Goal: Task Accomplishment & Management: Manage account settings

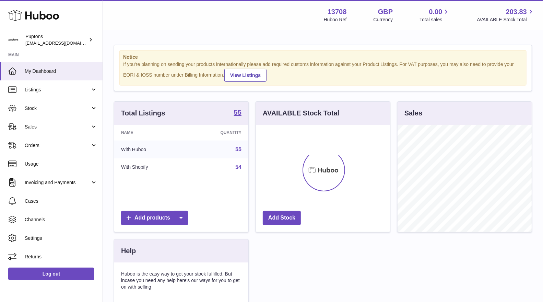
scroll to position [107, 134]
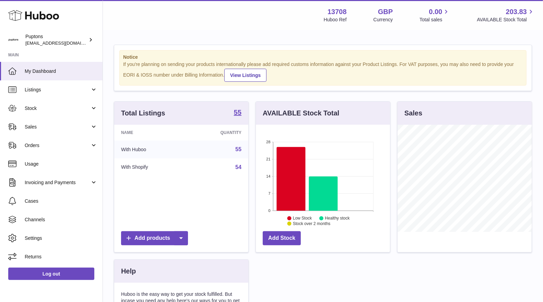
click at [37, 111] on span "Stock" at bounding box center [58, 108] width 66 height 7
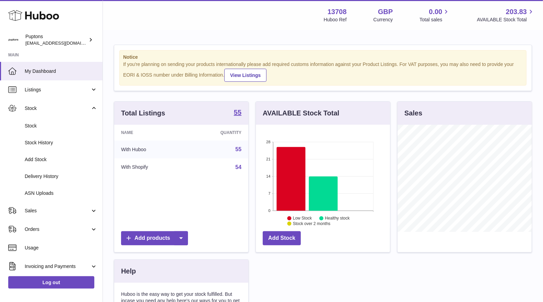
click at [46, 217] on link "Sales" at bounding box center [51, 210] width 103 height 19
click at [45, 227] on span "Sales" at bounding box center [61, 228] width 73 height 7
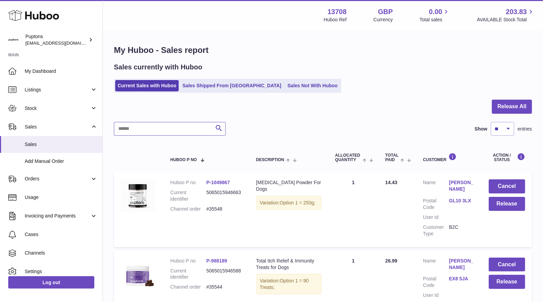
drag, startPoint x: 144, startPoint y: 128, endPoint x: 139, endPoint y: 124, distance: 5.8
click at [140, 125] on input "text" at bounding box center [170, 129] width 112 height 14
click at [239, 82] on link "Sales Shipped From Huboo" at bounding box center [232, 85] width 104 height 11
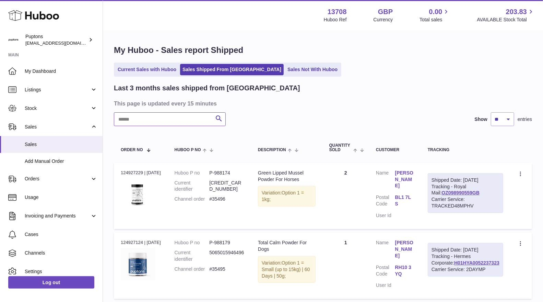
click at [170, 114] on input "text" at bounding box center [170, 119] width 112 height 14
paste input "******"
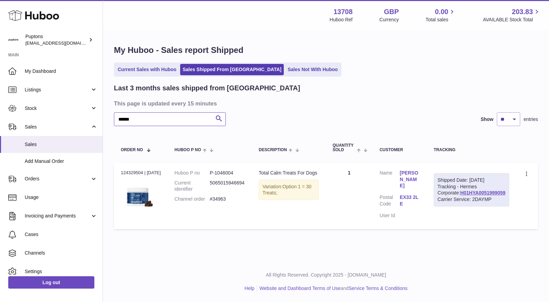
type input "******"
click at [529, 173] on icon at bounding box center [528, 174] width 8 height 7
click at [490, 203] on li "Duplicate Order" at bounding box center [497, 203] width 69 height 15
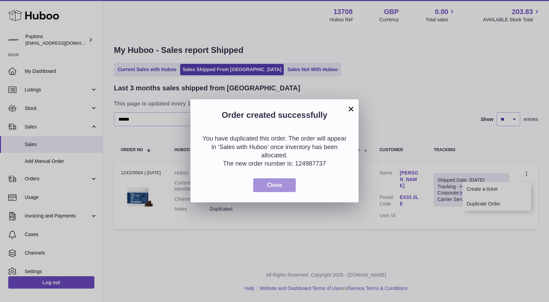
click at [255, 180] on button "Close" at bounding box center [274, 185] width 43 height 14
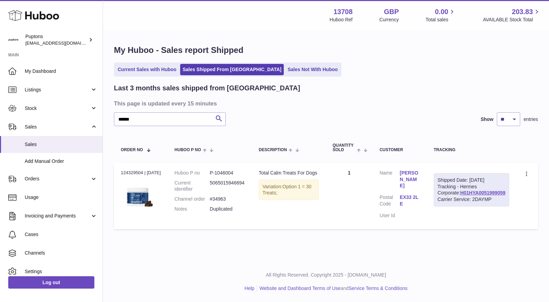
click at [140, 68] on link "Current Sales with Huboo" at bounding box center [147, 69] width 64 height 11
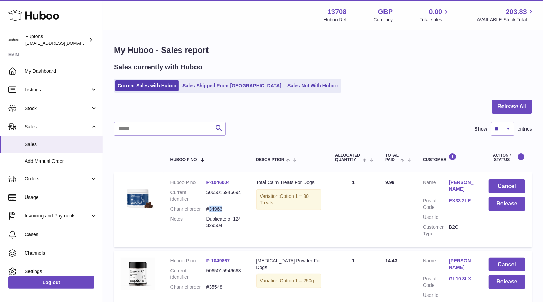
drag, startPoint x: 228, startPoint y: 210, endPoint x: 211, endPoint y: 210, distance: 16.8
click at [211, 210] on dd "#34963" at bounding box center [225, 209] width 36 height 7
copy dd "34963"
click at [158, 128] on input "text" at bounding box center [170, 129] width 112 height 14
paste input "*****"
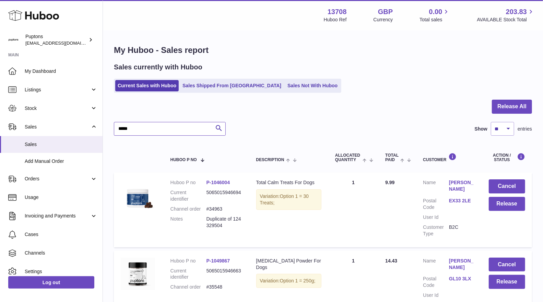
type input "*****"
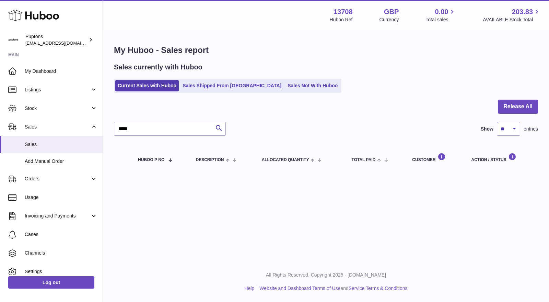
click at [212, 90] on link "Sales Shipped From Huboo" at bounding box center [232, 85] width 104 height 11
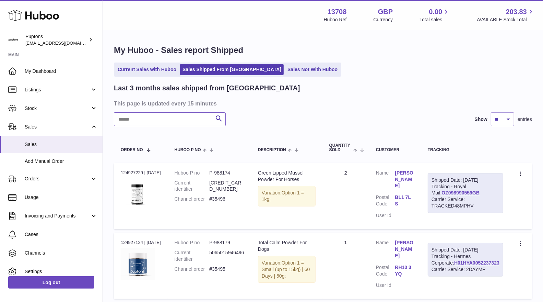
drag, startPoint x: 153, startPoint y: 115, endPoint x: 148, endPoint y: 119, distance: 6.2
click at [148, 119] on input "text" at bounding box center [170, 119] width 112 height 14
paste input "*****"
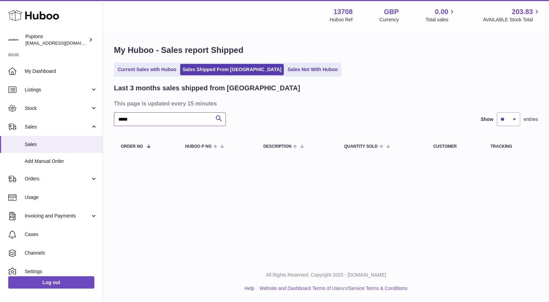
type input "*****"
click at [285, 69] on link "Sales Not With Huboo" at bounding box center [312, 69] width 55 height 11
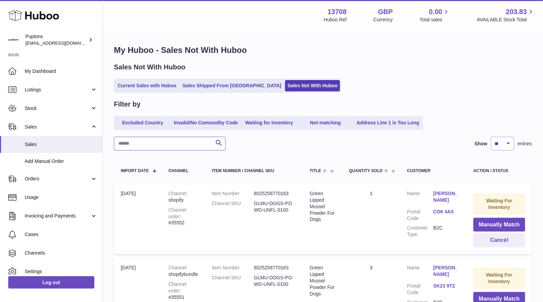
click at [151, 141] on input "text" at bounding box center [170, 144] width 112 height 14
paste input "*****"
type input "*****"
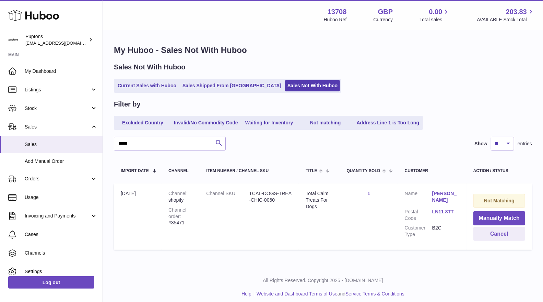
click at [37, 74] on span "My Dashboard" at bounding box center [61, 71] width 73 height 7
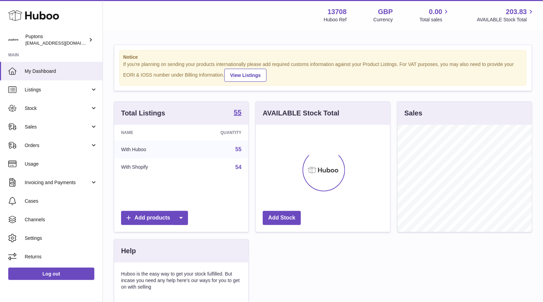
scroll to position [107, 134]
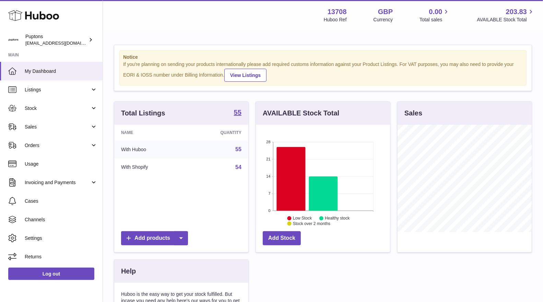
click at [41, 125] on span "Sales" at bounding box center [58, 127] width 66 height 7
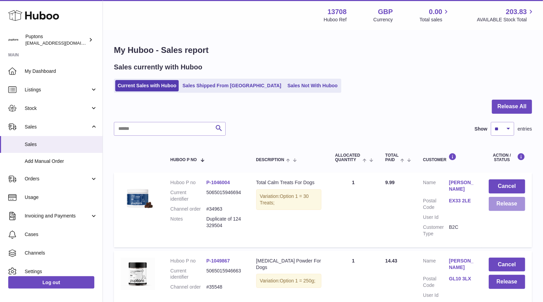
click at [502, 206] on button "Release" at bounding box center [507, 204] width 36 height 14
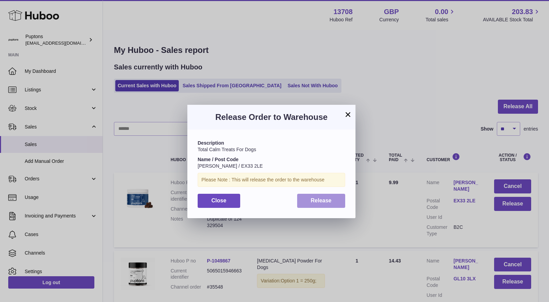
click at [326, 202] on span "Release" at bounding box center [321, 200] width 21 height 6
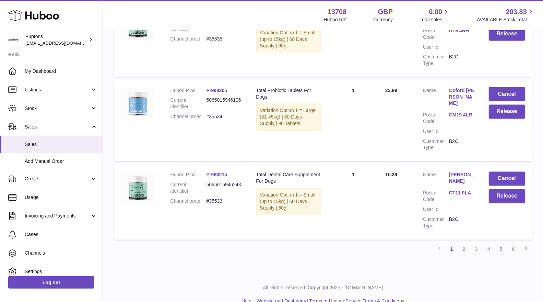
click at [463, 243] on link "2" at bounding box center [464, 249] width 12 height 12
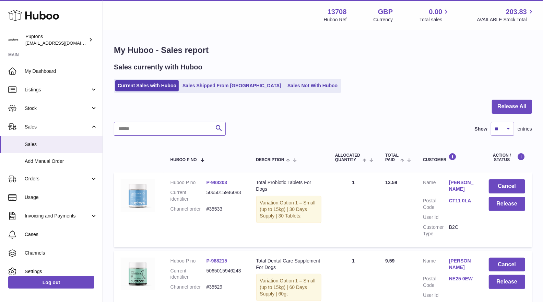
click at [164, 131] on input "text" at bounding box center [170, 129] width 112 height 14
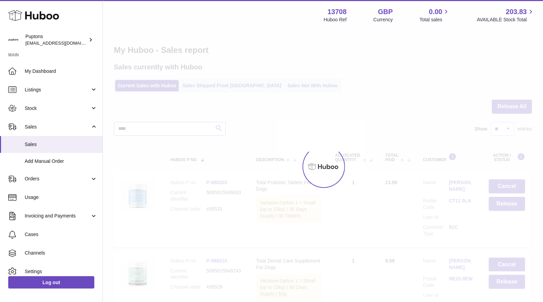
type input "*****"
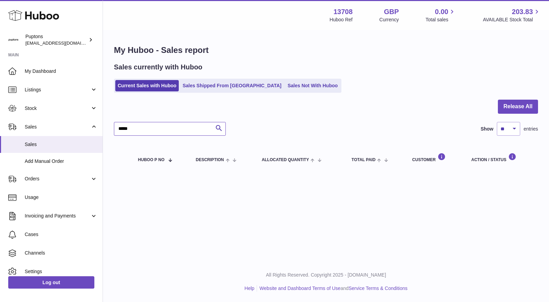
drag, startPoint x: 158, startPoint y: 131, endPoint x: 104, endPoint y: 133, distance: 53.3
click at [104, 133] on div "My Huboo - Sales report Sales currently with Huboo Current Sales with Huboo Sal…" at bounding box center [326, 108] width 446 height 155
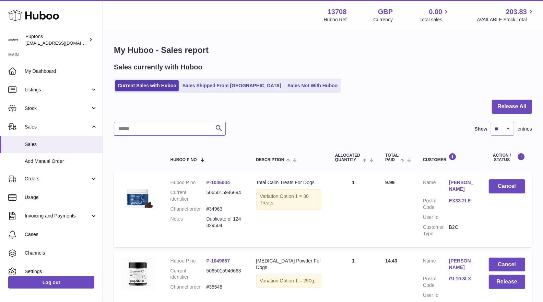
click at [126, 130] on input "text" at bounding box center [170, 129] width 112 height 14
paste input "*****"
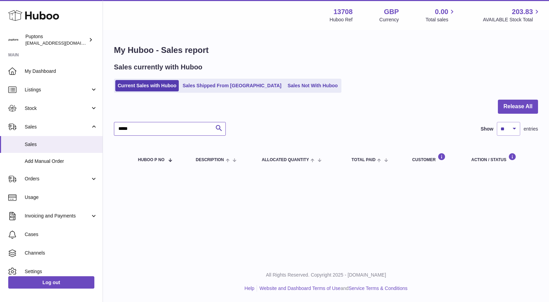
type input "*****"
click at [285, 81] on link "Sales Not With Huboo" at bounding box center [312, 85] width 55 height 11
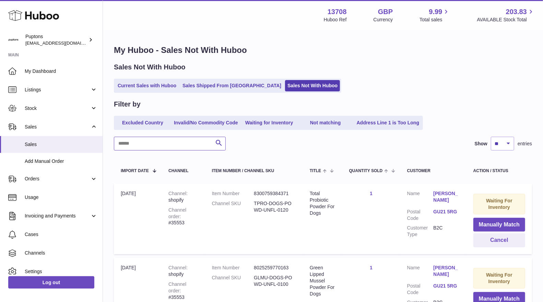
click at [172, 141] on input "text" at bounding box center [170, 144] width 112 height 14
paste input "*****"
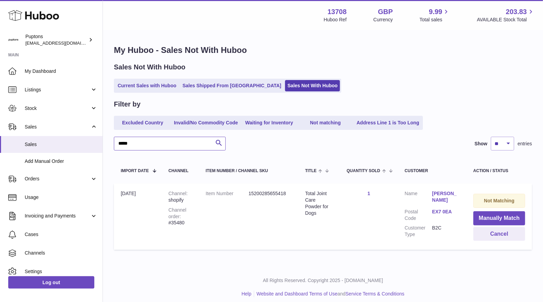
type input "*****"
click at [482, 217] on button "Manually Match" at bounding box center [500, 218] width 52 height 14
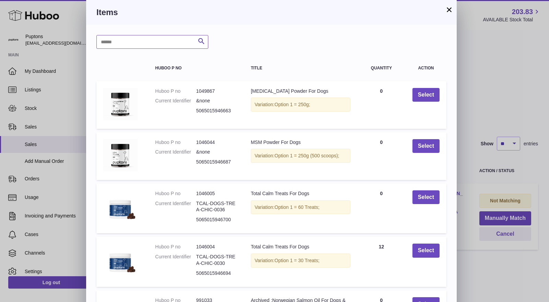
click at [123, 43] on input "text" at bounding box center [152, 42] width 112 height 14
type input "*****"
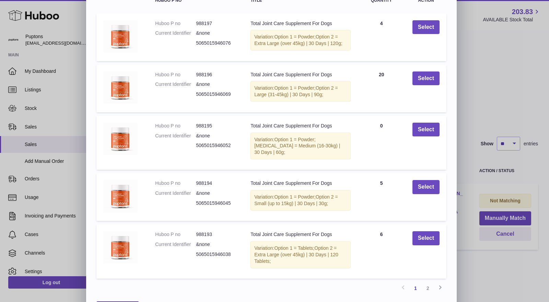
scroll to position [98, 0]
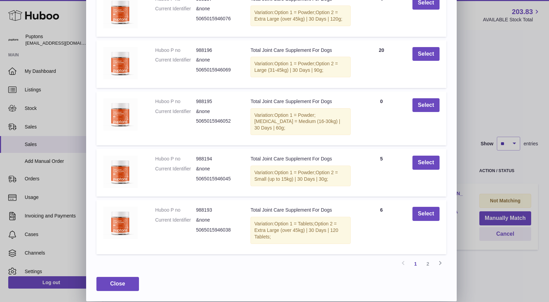
click at [428, 265] on link "2" at bounding box center [428, 263] width 12 height 12
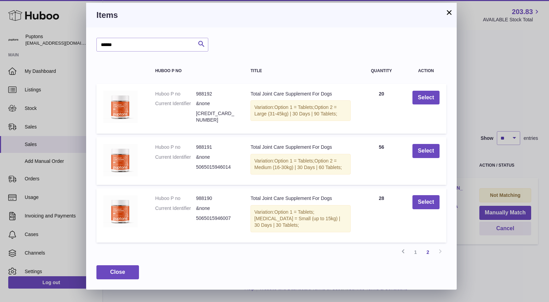
scroll to position [0, 0]
click at [415, 258] on link "1" at bounding box center [416, 252] width 12 height 12
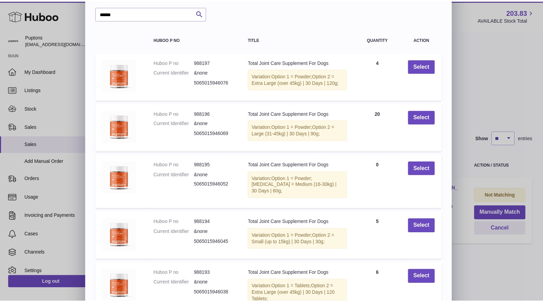
scroll to position [38, 0]
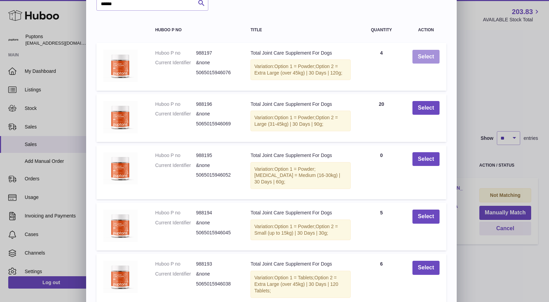
click at [419, 59] on button "Select" at bounding box center [426, 57] width 27 height 14
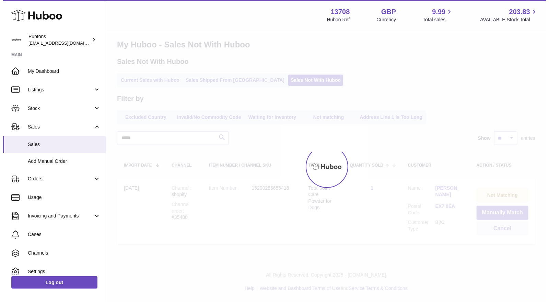
scroll to position [0, 0]
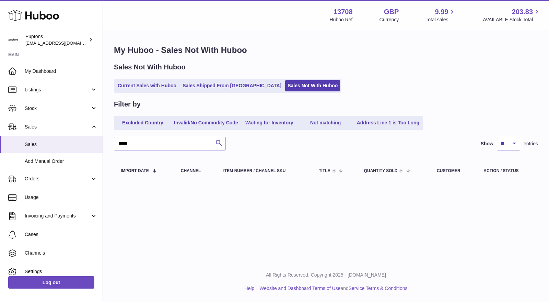
click at [134, 87] on link "Current Sales with Huboo" at bounding box center [147, 85] width 64 height 11
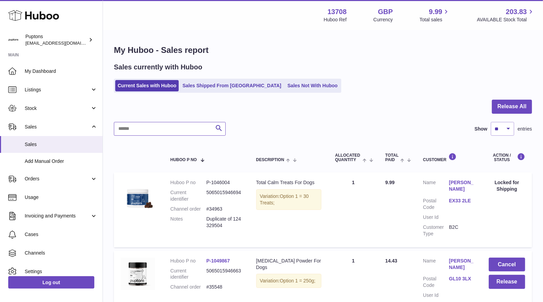
click at [135, 128] on input "text" at bounding box center [170, 129] width 112 height 14
paste input "*****"
type input "*****"
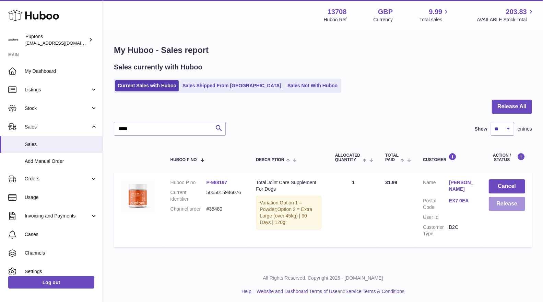
click at [505, 208] on button "Release" at bounding box center [507, 204] width 36 height 14
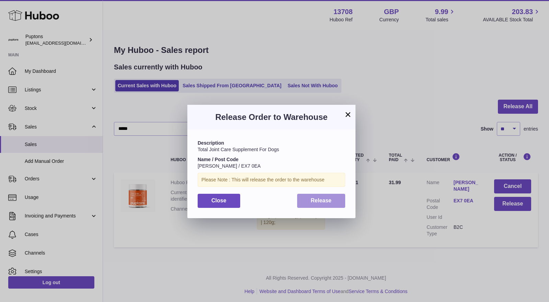
click at [326, 204] on button "Release" at bounding box center [321, 201] width 48 height 14
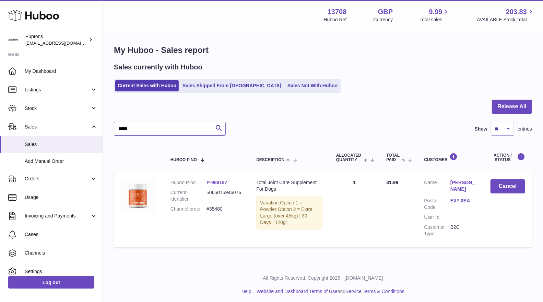
drag, startPoint x: 124, startPoint y: 129, endPoint x: 98, endPoint y: 127, distance: 26.2
click at [98, 127] on div "Huboo Puptons [EMAIL_ADDRESS][DOMAIN_NAME] Main My Dashboard Listings Not with …" at bounding box center [271, 152] width 543 height 305
click at [203, 84] on link "Sales Shipped From [GEOGRAPHIC_DATA]" at bounding box center [232, 85] width 104 height 11
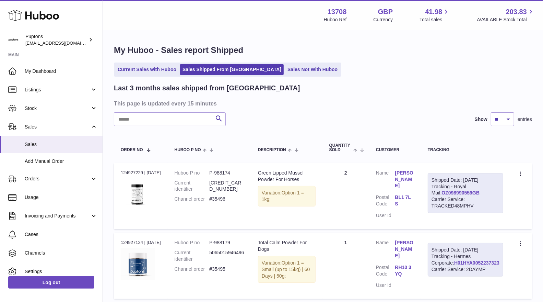
click at [133, 70] on link "Current Sales with Huboo" at bounding box center [147, 69] width 64 height 11
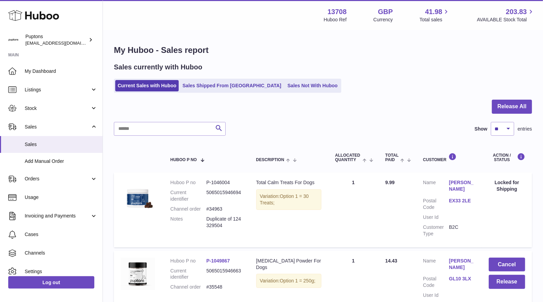
click at [198, 83] on link "Sales Shipped From [GEOGRAPHIC_DATA]" at bounding box center [232, 85] width 104 height 11
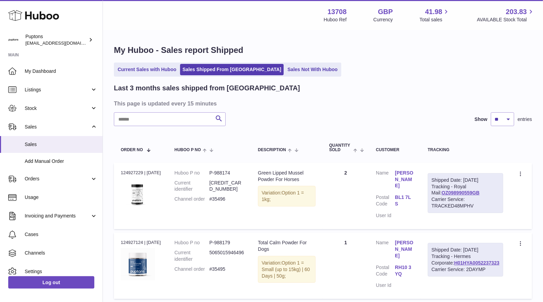
click at [155, 69] on link "Current Sales with Huboo" at bounding box center [147, 69] width 64 height 11
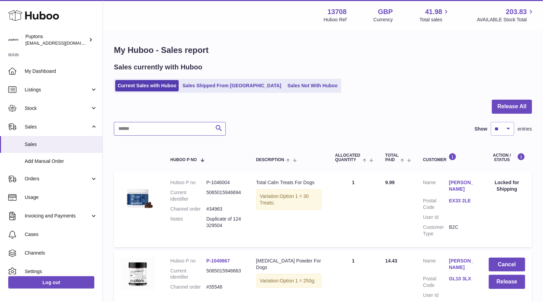
click at [152, 132] on input "text" at bounding box center [170, 129] width 112 height 14
paste input "*****"
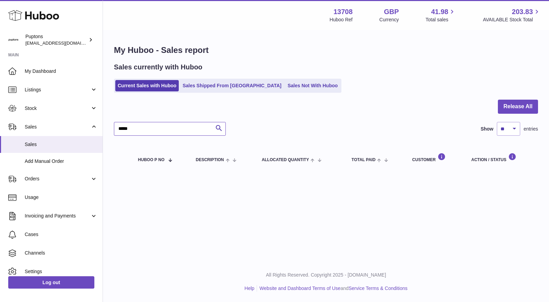
type input "*****"
click at [133, 87] on link "Current Sales with Huboo" at bounding box center [147, 85] width 64 height 11
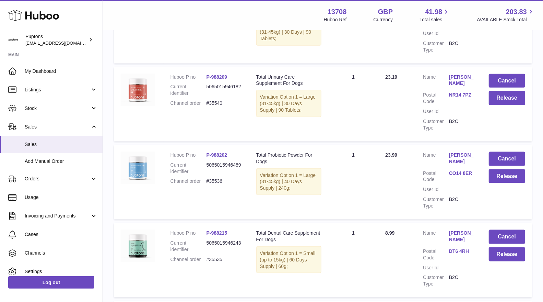
scroll to position [716, 0]
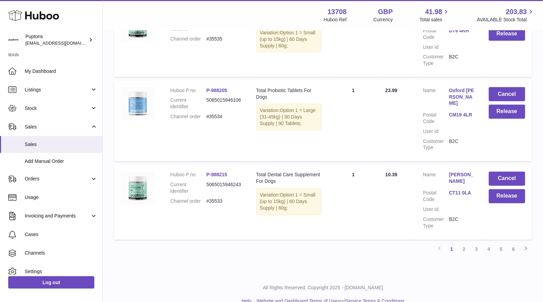
click at [464, 243] on link "2" at bounding box center [464, 249] width 12 height 12
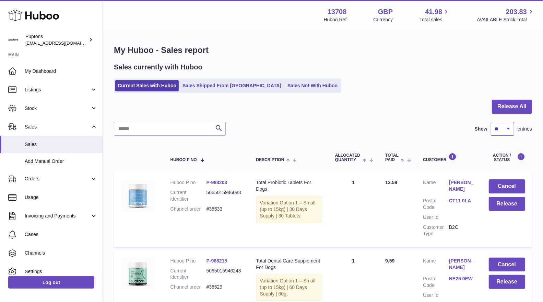
drag, startPoint x: 502, startPoint y: 130, endPoint x: 501, endPoint y: 135, distance: 4.2
click at [502, 130] on select "** ** ** ***" at bounding box center [502, 129] width 23 height 14
select select "**"
click at [491, 122] on select "** ** ** ***" at bounding box center [502, 129] width 23 height 14
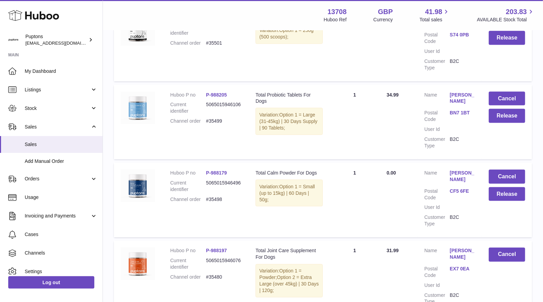
scroll to position [2174, 0]
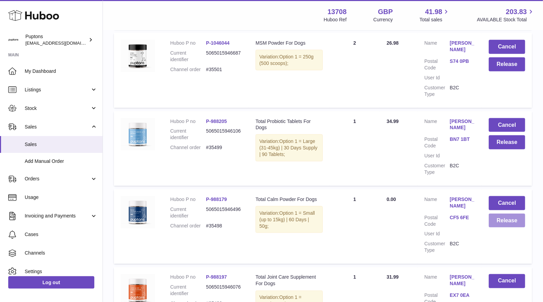
click at [505, 214] on button "Release" at bounding box center [507, 221] width 36 height 14
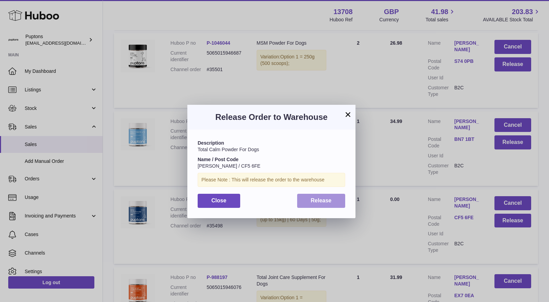
click at [320, 202] on span "Release" at bounding box center [321, 200] width 21 height 6
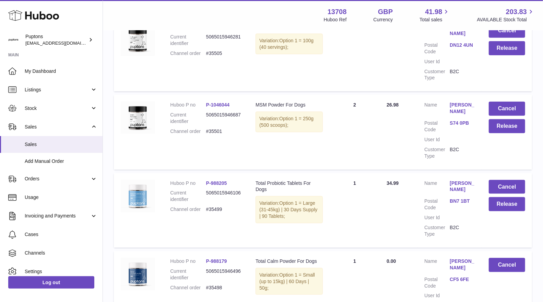
scroll to position [2098, 0]
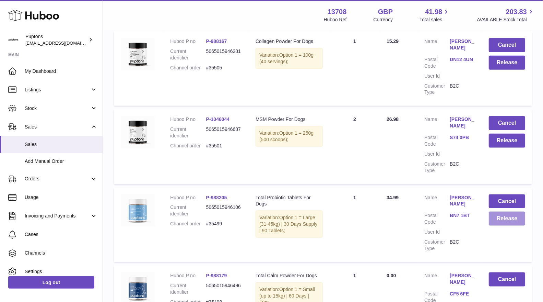
click at [497, 211] on button "Release" at bounding box center [507, 218] width 36 height 14
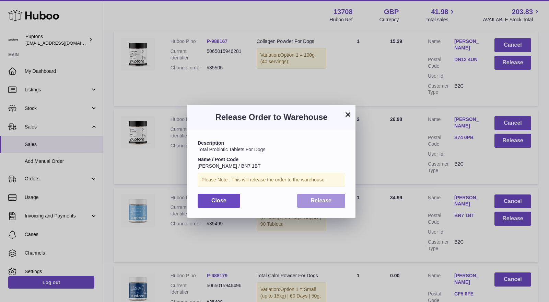
click at [336, 200] on button "Release" at bounding box center [321, 201] width 48 height 14
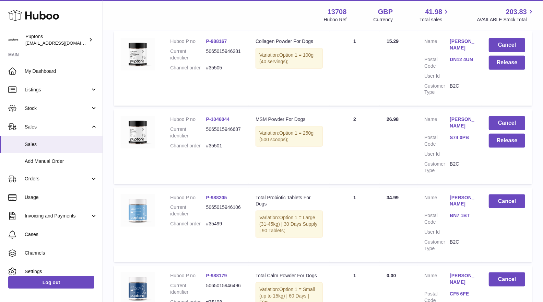
scroll to position [2060, 0]
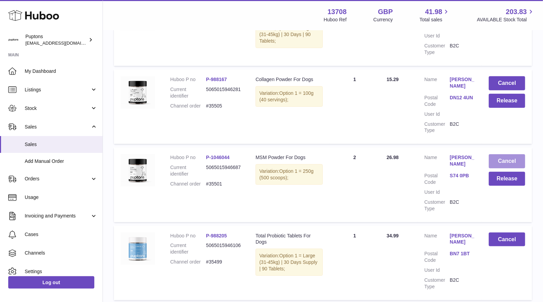
click at [509, 154] on button "Cancel" at bounding box center [507, 161] width 36 height 14
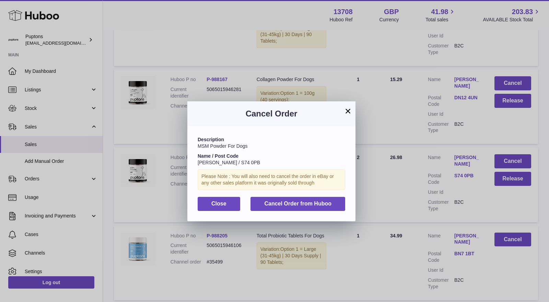
click at [345, 113] on button "×" at bounding box center [348, 111] width 8 height 8
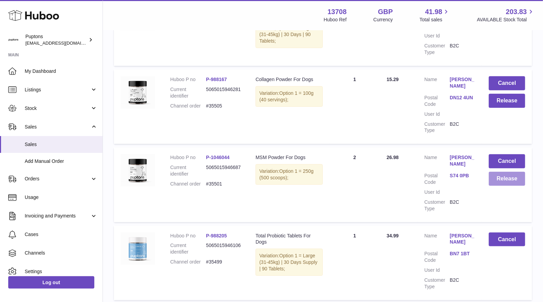
click at [506, 172] on button "Release" at bounding box center [507, 179] width 36 height 14
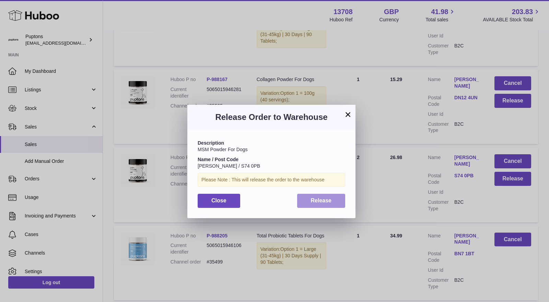
click at [339, 195] on button "Release" at bounding box center [321, 201] width 48 height 14
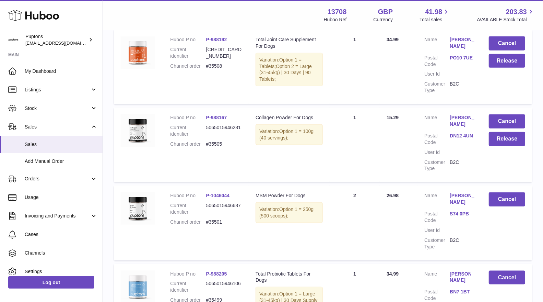
scroll to position [1983, 0]
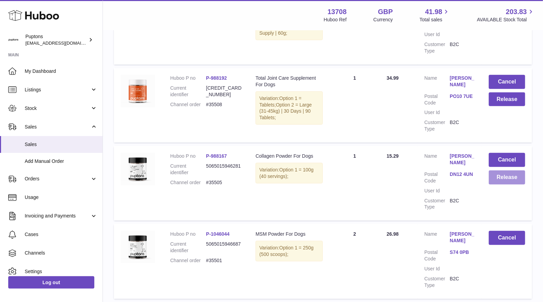
click at [502, 170] on button "Release" at bounding box center [507, 177] width 36 height 14
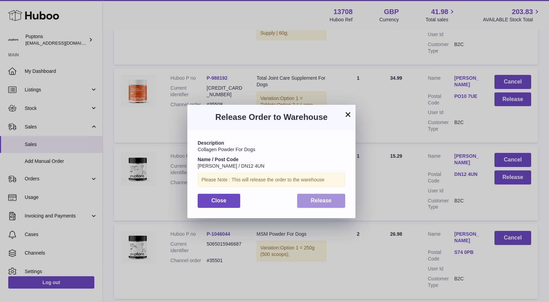
click at [329, 201] on span "Release" at bounding box center [321, 200] width 21 height 6
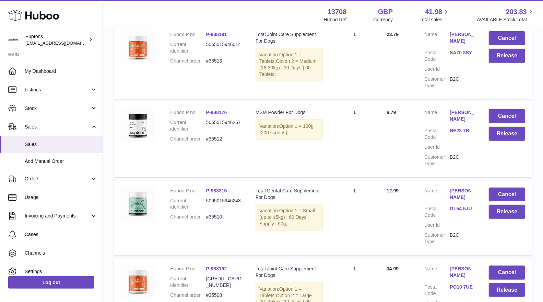
scroll to position [1831, 0]
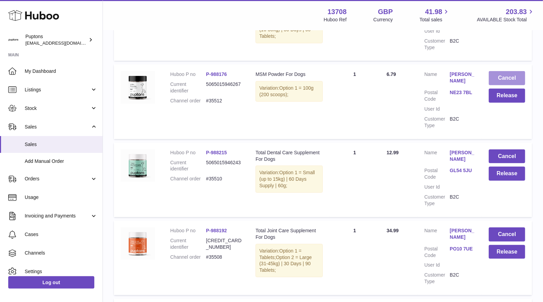
click at [501, 71] on button "Cancel" at bounding box center [507, 78] width 36 height 14
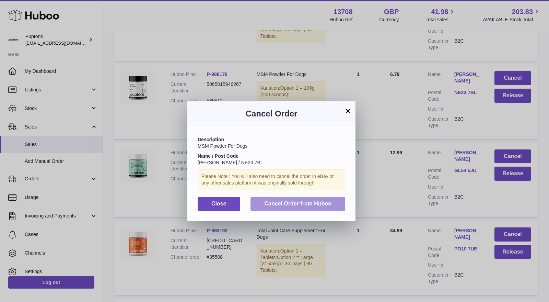
click at [308, 200] on span "Cancel Order from Huboo" at bounding box center [297, 203] width 67 height 6
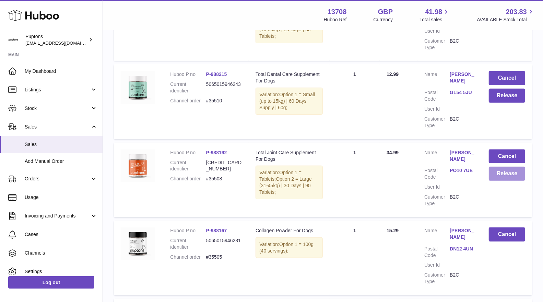
click at [508, 167] on button "Release" at bounding box center [507, 174] width 36 height 14
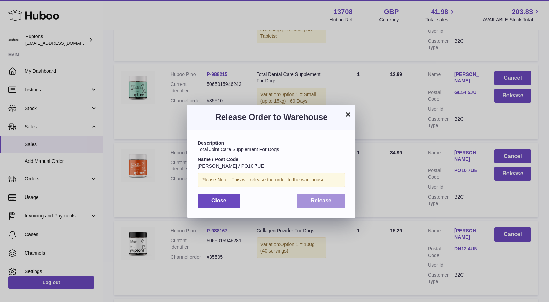
drag, startPoint x: 334, startPoint y: 200, endPoint x: 376, endPoint y: 188, distance: 43.1
click at [336, 200] on button "Release" at bounding box center [321, 201] width 48 height 14
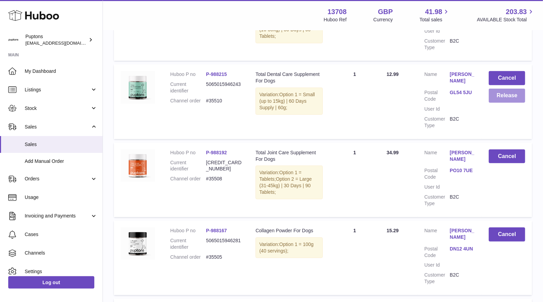
click at [514, 89] on button "Release" at bounding box center [507, 96] width 36 height 14
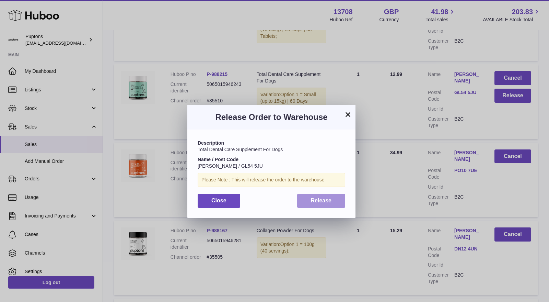
click at [319, 199] on span "Release" at bounding box center [321, 200] width 21 height 6
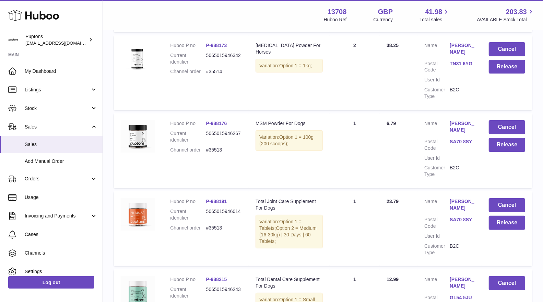
scroll to position [1602, 0]
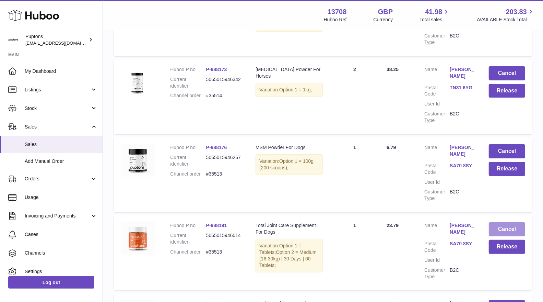
click at [501, 222] on button "Cancel" at bounding box center [507, 229] width 36 height 14
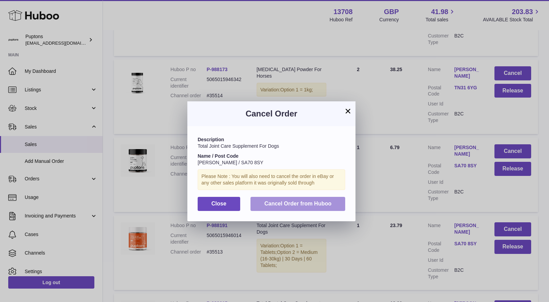
click at [323, 201] on span "Cancel Order from Huboo" at bounding box center [297, 203] width 67 height 6
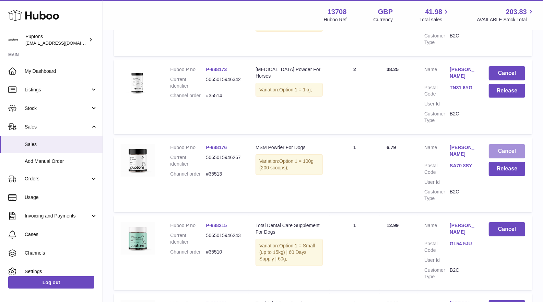
click at [505, 144] on button "Cancel" at bounding box center [507, 151] width 36 height 14
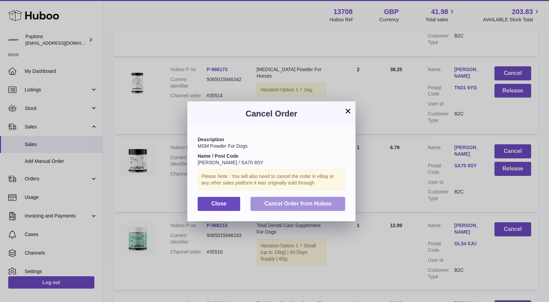
click at [316, 202] on span "Cancel Order from Huboo" at bounding box center [297, 203] width 67 height 6
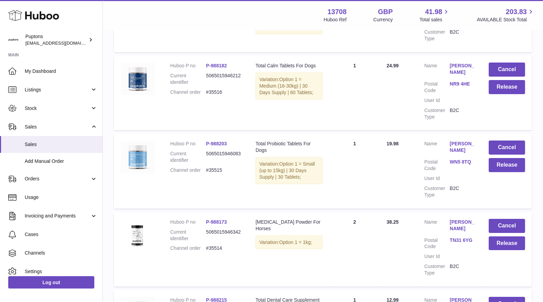
scroll to position [1449, 0]
click at [498, 219] on button "Cancel" at bounding box center [507, 226] width 36 height 14
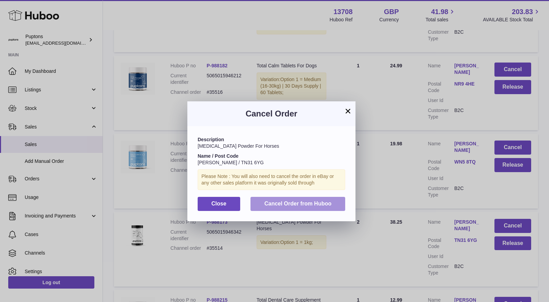
click at [338, 202] on button "Cancel Order from Huboo" at bounding box center [298, 204] width 95 height 14
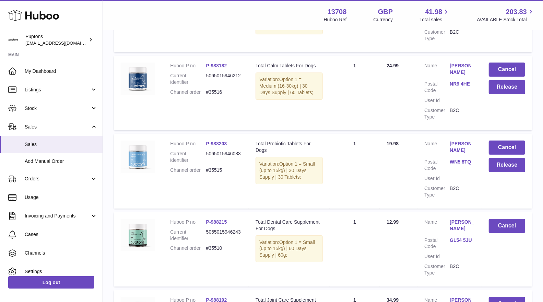
scroll to position [1373, 0]
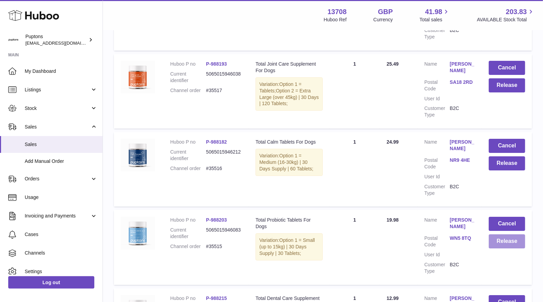
click at [511, 234] on button "Release" at bounding box center [507, 241] width 36 height 14
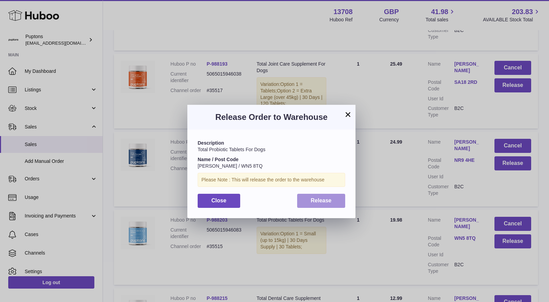
click at [339, 198] on button "Release" at bounding box center [321, 201] width 48 height 14
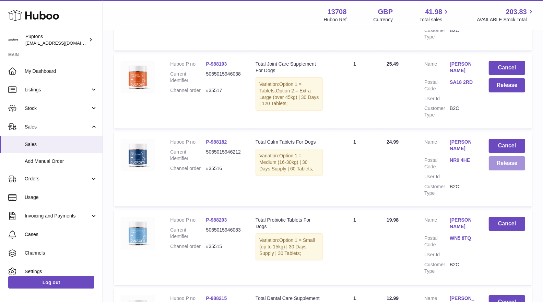
click at [501, 156] on button "Release" at bounding box center [507, 163] width 36 height 14
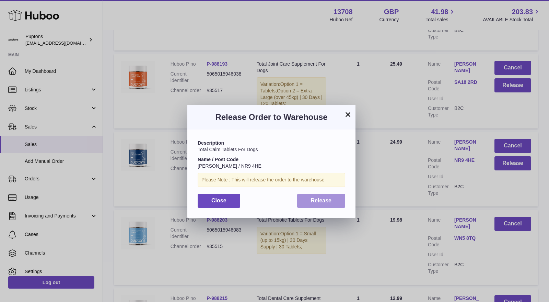
click at [342, 194] on button "Release" at bounding box center [321, 201] width 48 height 14
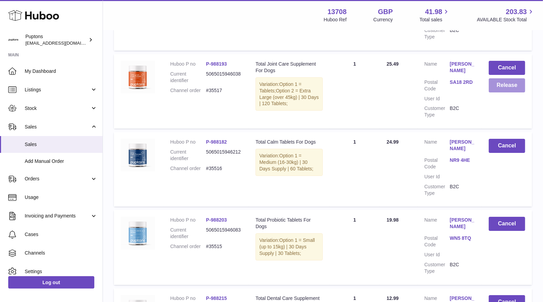
click at [509, 78] on button "Release" at bounding box center [507, 85] width 36 height 14
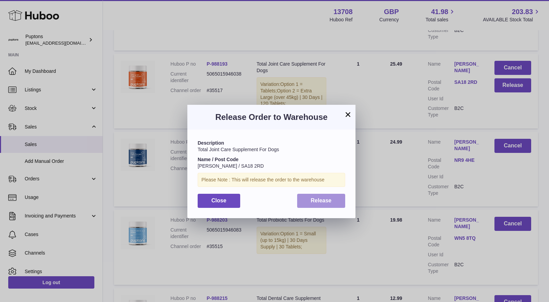
click at [332, 201] on button "Release" at bounding box center [321, 201] width 48 height 14
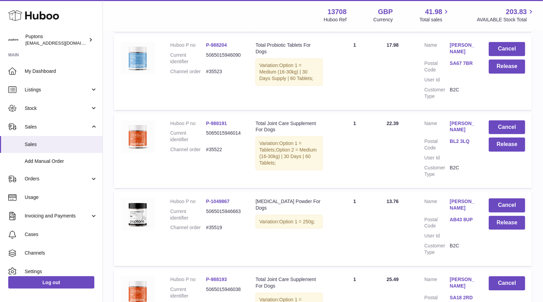
scroll to position [1106, 0]
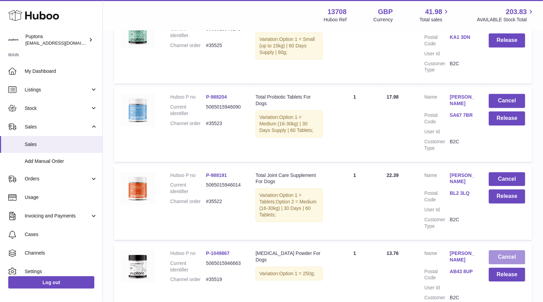
click at [505, 250] on button "Cancel" at bounding box center [507, 257] width 36 height 14
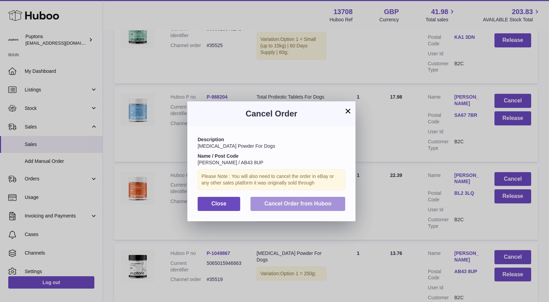
click at [312, 201] on span "Cancel Order from Huboo" at bounding box center [297, 203] width 67 height 6
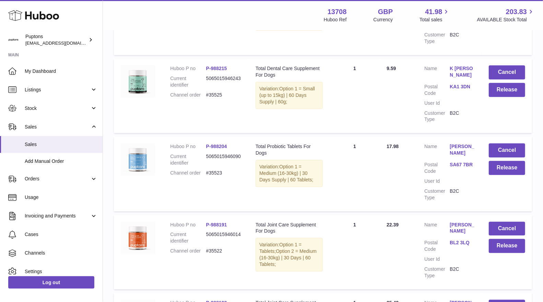
scroll to position [1030, 0]
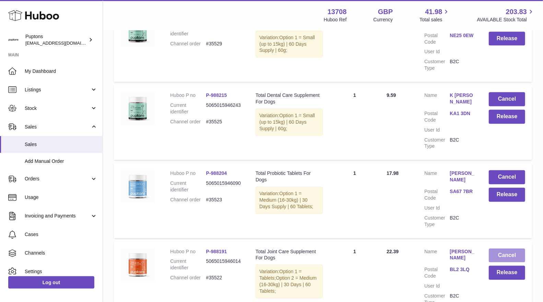
click at [498, 248] on button "Cancel" at bounding box center [507, 255] width 36 height 14
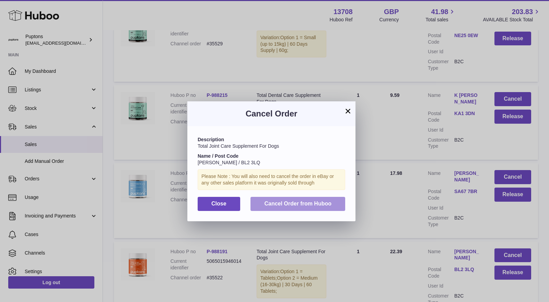
click at [317, 202] on span "Cancel Order from Huboo" at bounding box center [297, 203] width 67 height 6
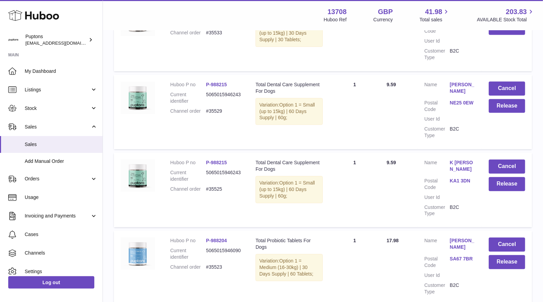
scroll to position [953, 0]
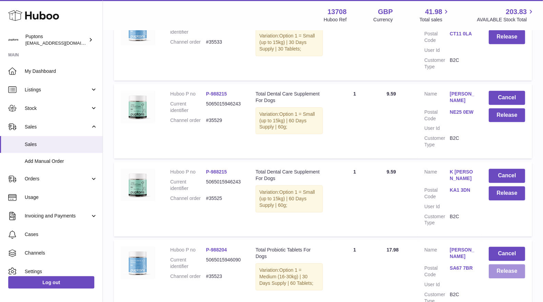
click at [499, 264] on button "Release" at bounding box center [507, 271] width 36 height 14
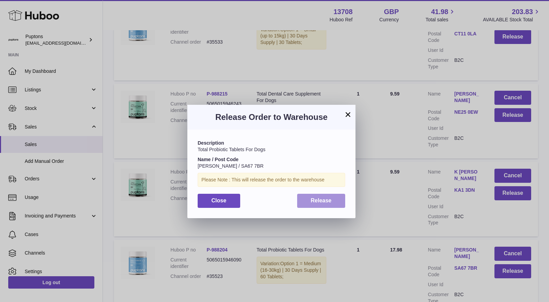
click at [315, 203] on span "Release" at bounding box center [321, 200] width 21 height 6
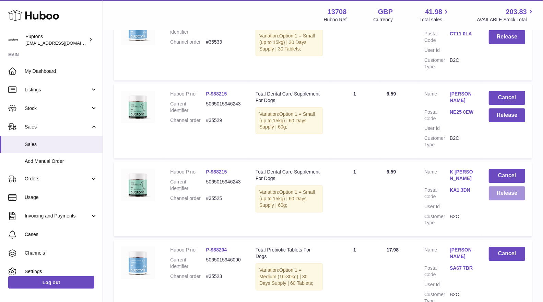
click at [505, 186] on button "Release" at bounding box center [507, 193] width 36 height 14
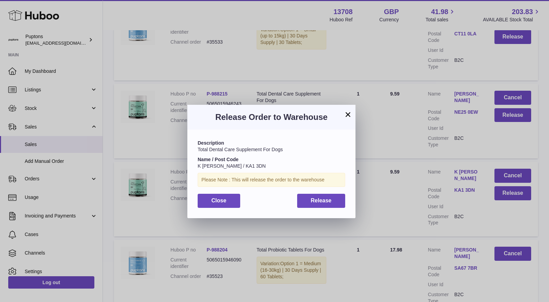
click at [317, 207] on div "Description Total Dental Care Supplement For Dogs Name / Post Code K [PERSON_NA…" at bounding box center [271, 173] width 168 height 88
click at [316, 202] on span "Release" at bounding box center [321, 200] width 21 height 6
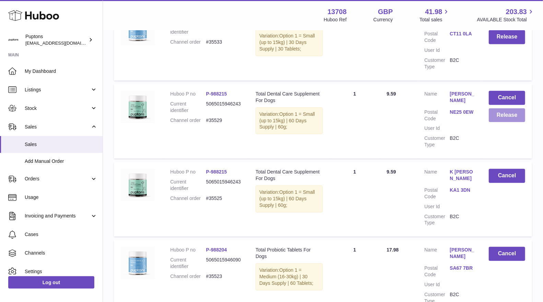
click at [504, 108] on button "Release" at bounding box center [507, 115] width 36 height 14
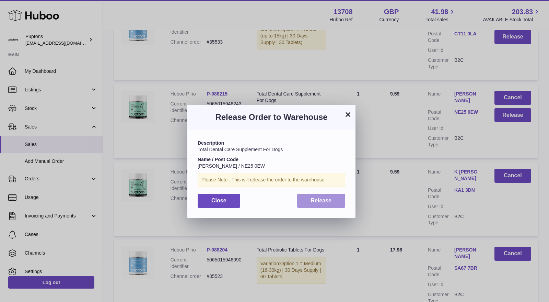
click at [334, 201] on button "Release" at bounding box center [321, 201] width 48 height 14
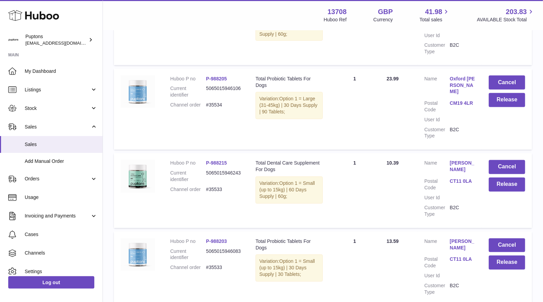
scroll to position [725, 0]
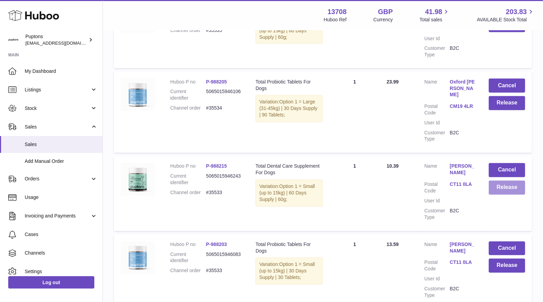
click at [497, 181] on button "Release" at bounding box center [507, 188] width 36 height 14
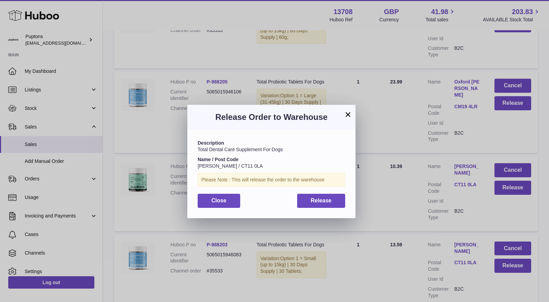
click at [349, 112] on button "×" at bounding box center [348, 114] width 8 height 8
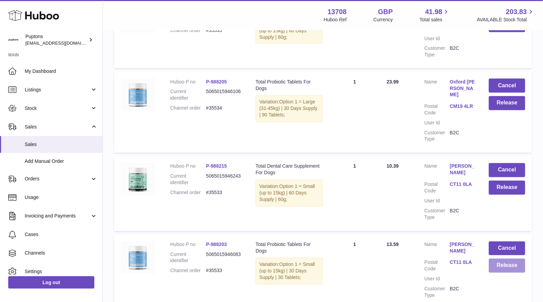
click at [507, 259] on button "Release" at bounding box center [507, 266] width 36 height 14
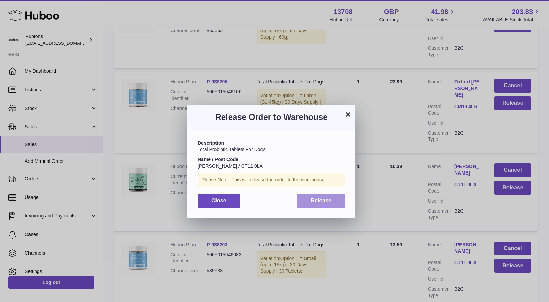
click at [322, 203] on span "Release" at bounding box center [321, 200] width 21 height 6
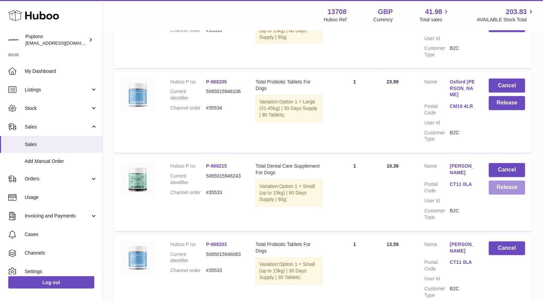
click at [498, 181] on button "Release" at bounding box center [507, 188] width 36 height 14
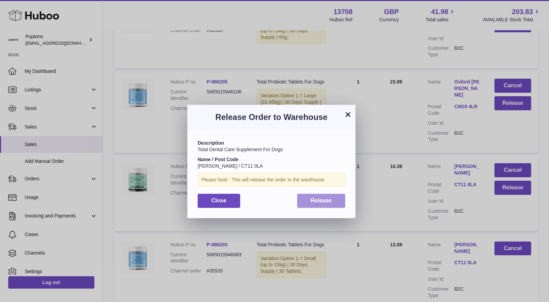
click at [308, 206] on button "Release" at bounding box center [321, 201] width 48 height 14
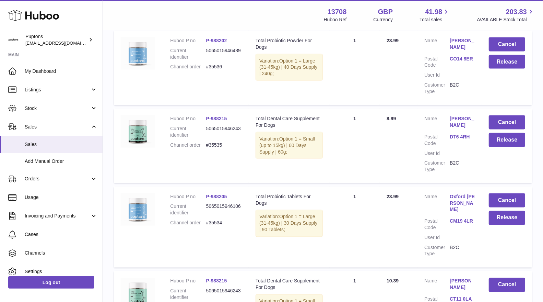
scroll to position [572, 0]
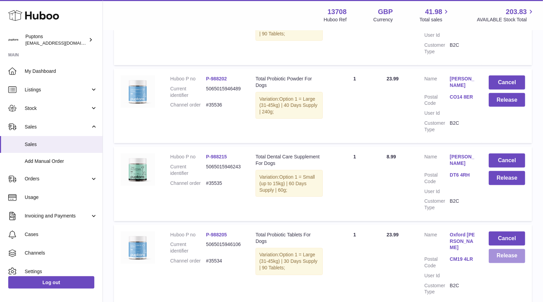
click at [503, 253] on button "Release" at bounding box center [507, 256] width 36 height 14
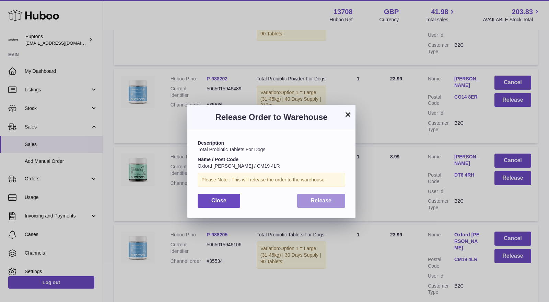
click at [328, 203] on span "Release" at bounding box center [321, 200] width 21 height 6
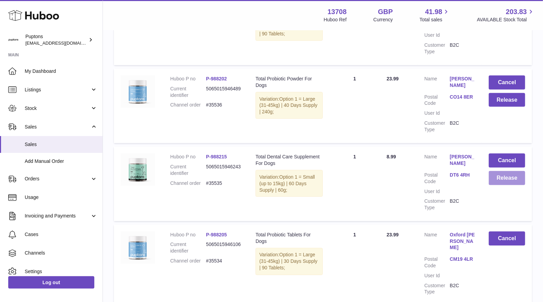
click at [501, 172] on button "Release" at bounding box center [507, 178] width 36 height 14
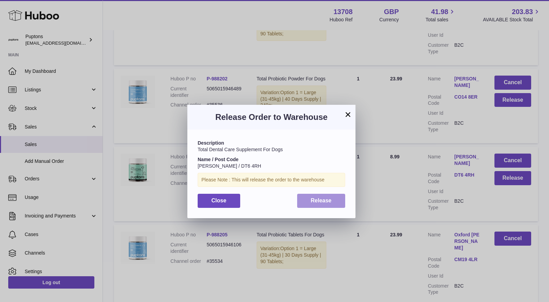
click at [316, 200] on span "Release" at bounding box center [321, 200] width 21 height 6
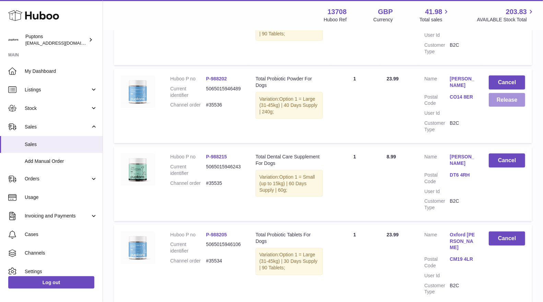
click at [505, 95] on button "Release" at bounding box center [507, 100] width 36 height 14
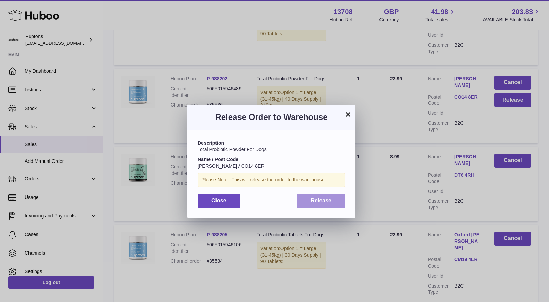
click at [323, 203] on span "Release" at bounding box center [321, 200] width 21 height 6
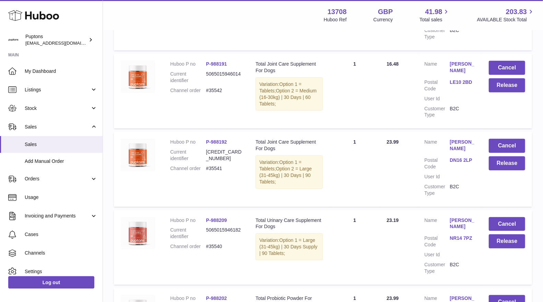
scroll to position [343, 0]
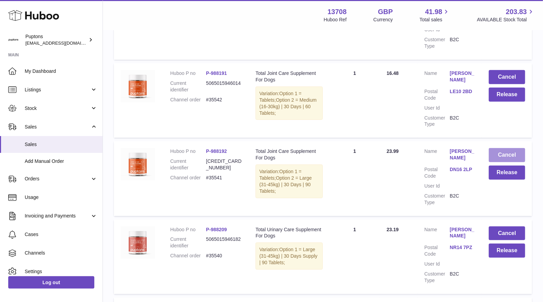
click at [497, 150] on button "Cancel" at bounding box center [507, 155] width 36 height 14
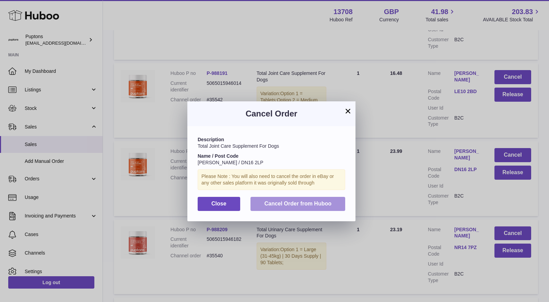
click at [329, 205] on span "Cancel Order from Huboo" at bounding box center [297, 203] width 67 height 6
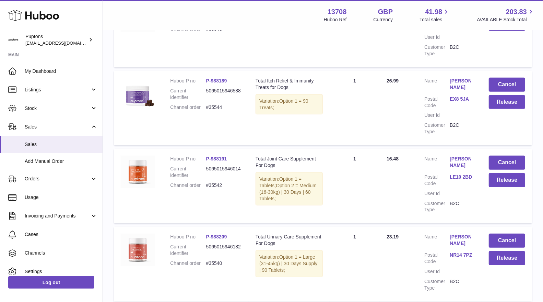
scroll to position [267, 0]
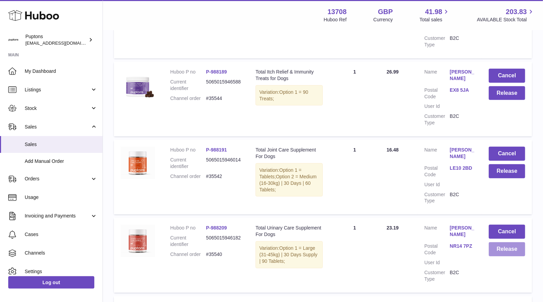
click at [502, 245] on button "Release" at bounding box center [507, 249] width 36 height 14
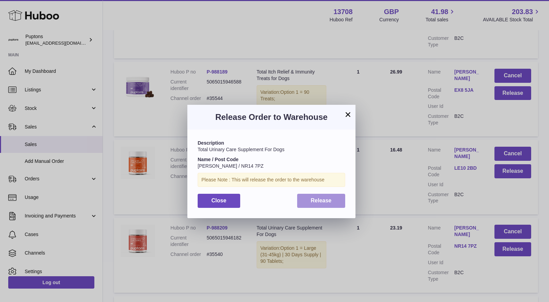
click at [324, 200] on span "Release" at bounding box center [321, 200] width 21 height 6
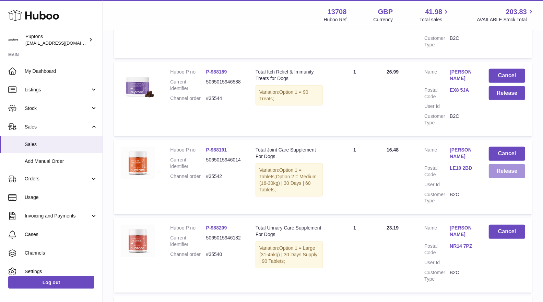
click at [502, 164] on button "Release" at bounding box center [507, 171] width 36 height 14
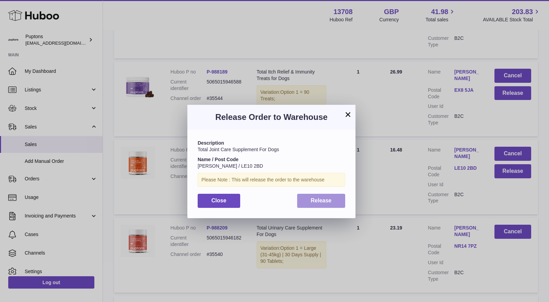
click at [333, 194] on button "Release" at bounding box center [321, 201] width 48 height 14
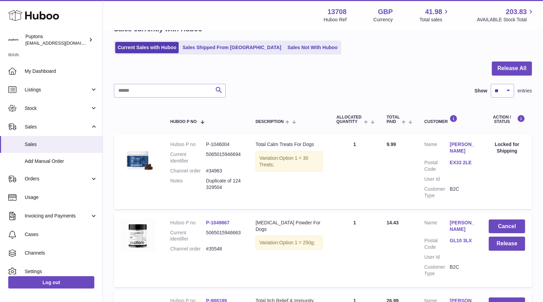
scroll to position [114, 0]
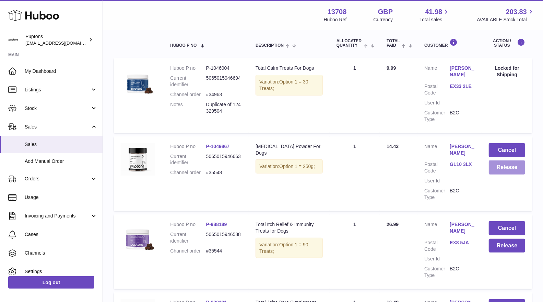
click at [498, 170] on button "Release" at bounding box center [507, 167] width 36 height 14
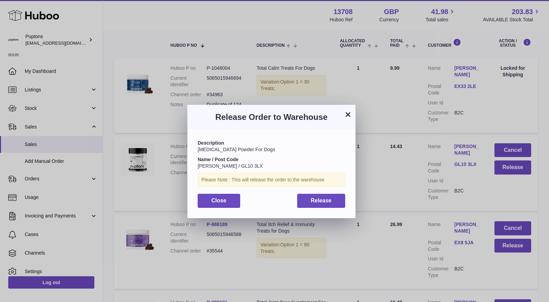
click at [351, 115] on button "×" at bounding box center [348, 114] width 8 height 8
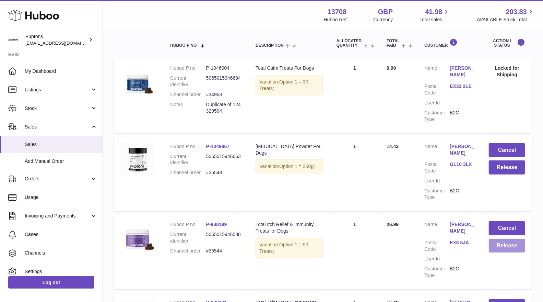
click at [507, 245] on button "Release" at bounding box center [507, 246] width 36 height 14
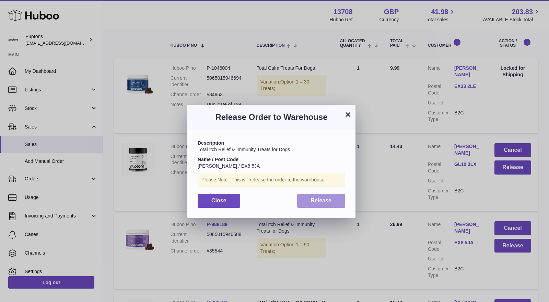
click at [309, 199] on button "Release" at bounding box center [321, 201] width 48 height 14
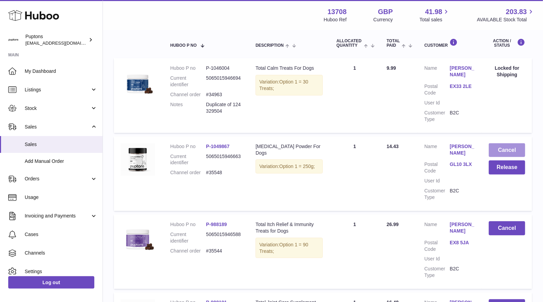
click at [515, 147] on button "Cancel" at bounding box center [507, 150] width 36 height 14
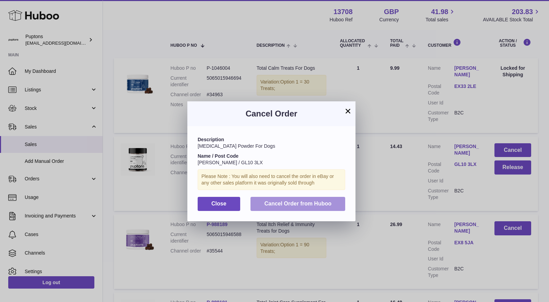
click at [327, 201] on span "Cancel Order from Huboo" at bounding box center [297, 203] width 67 height 6
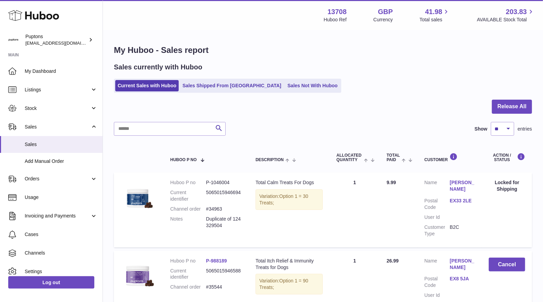
scroll to position [76, 0]
